Goal: Find specific page/section: Find specific page/section

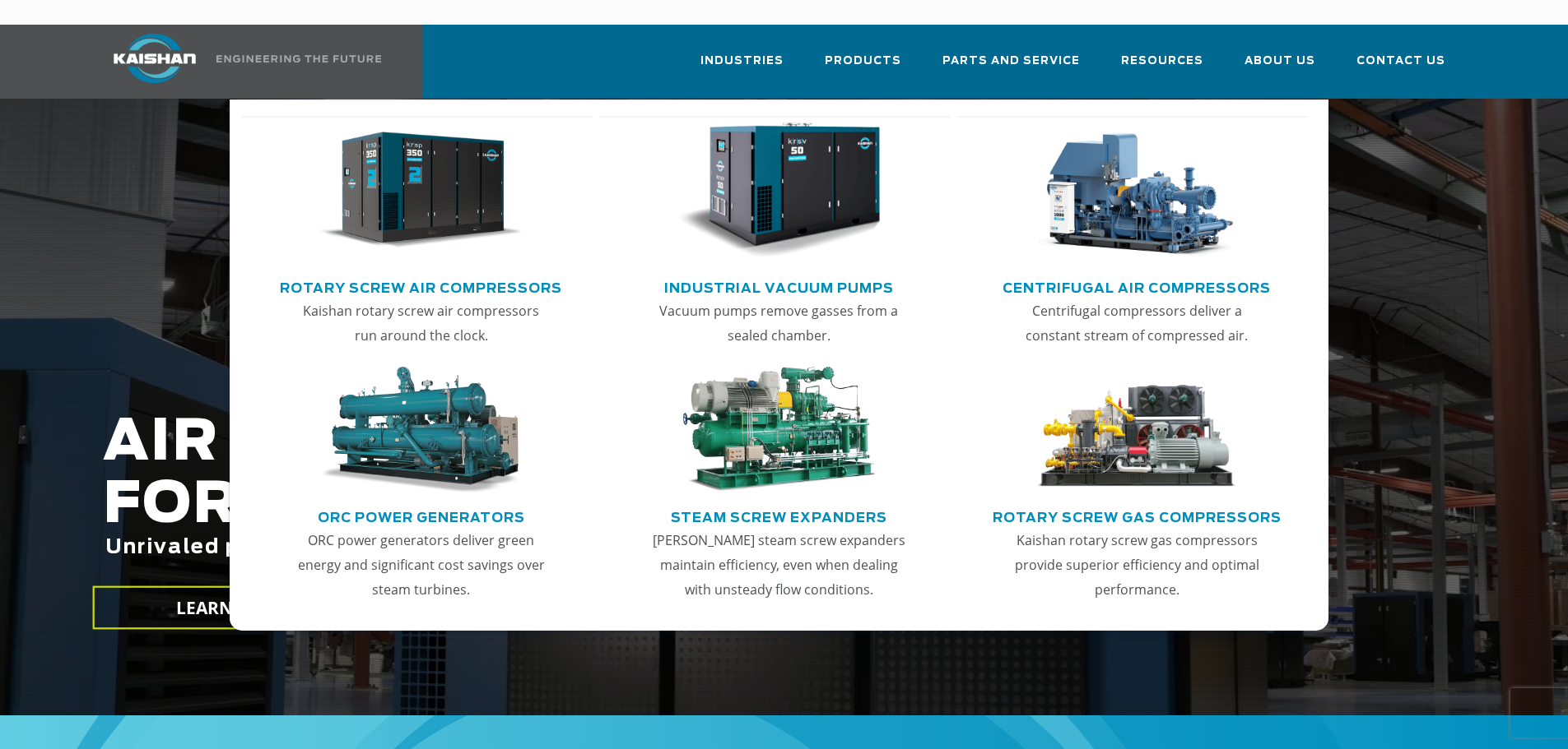
click at [456, 274] on link "Rotary Screw Air Compressors" at bounding box center [421, 286] width 282 height 25
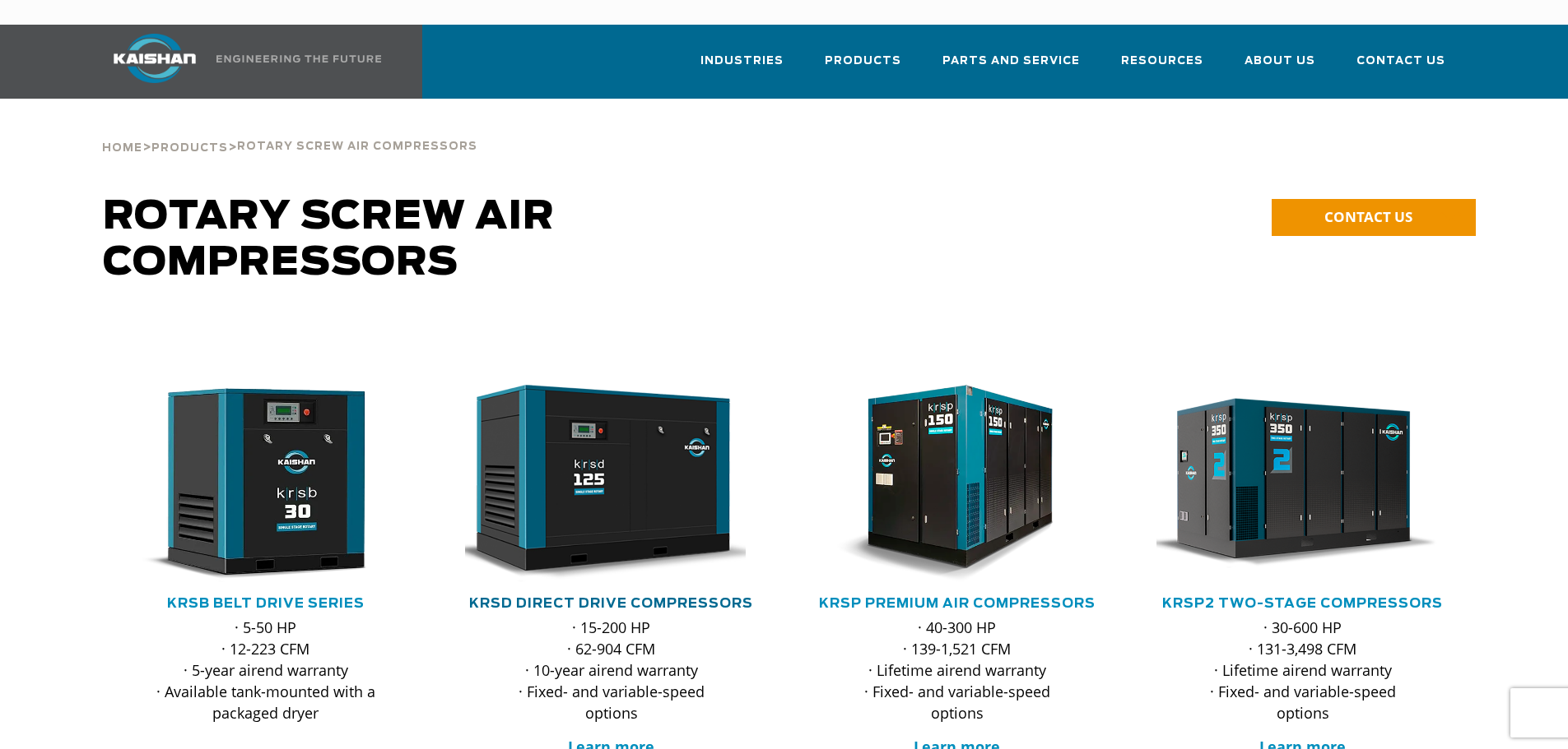
click at [594, 597] on link "KRSD Direct Drive Compressors" at bounding box center [611, 603] width 284 height 13
